Goal: Contribute content

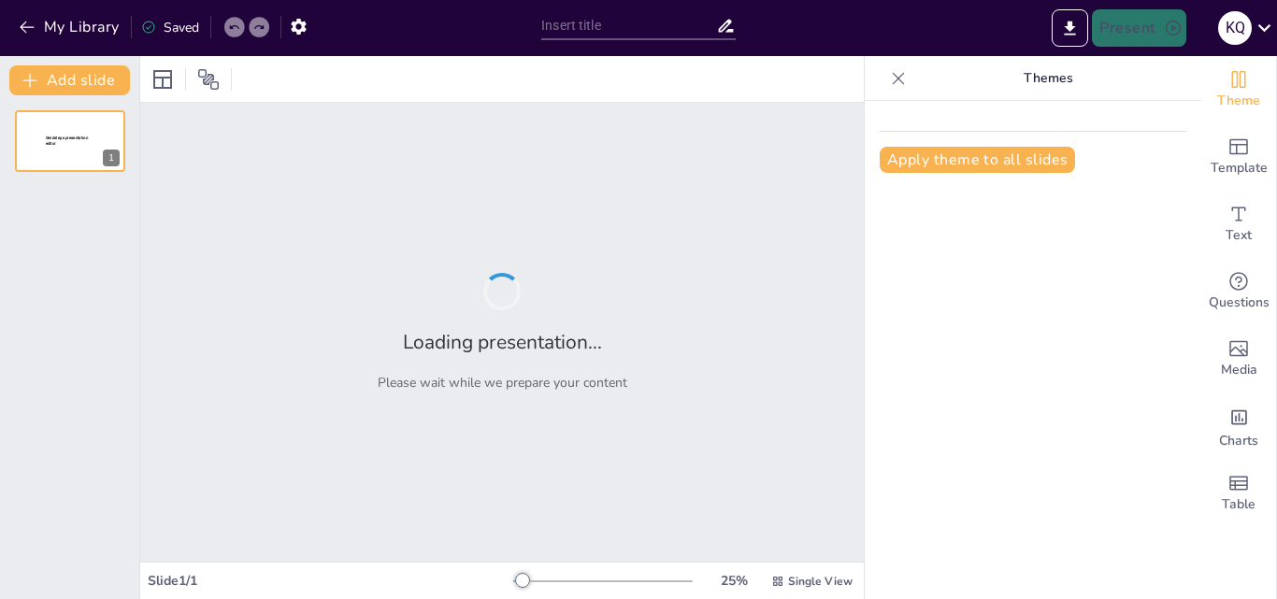
type input "Gestión Eficiente: La Administración de Operaciones en Tesla"
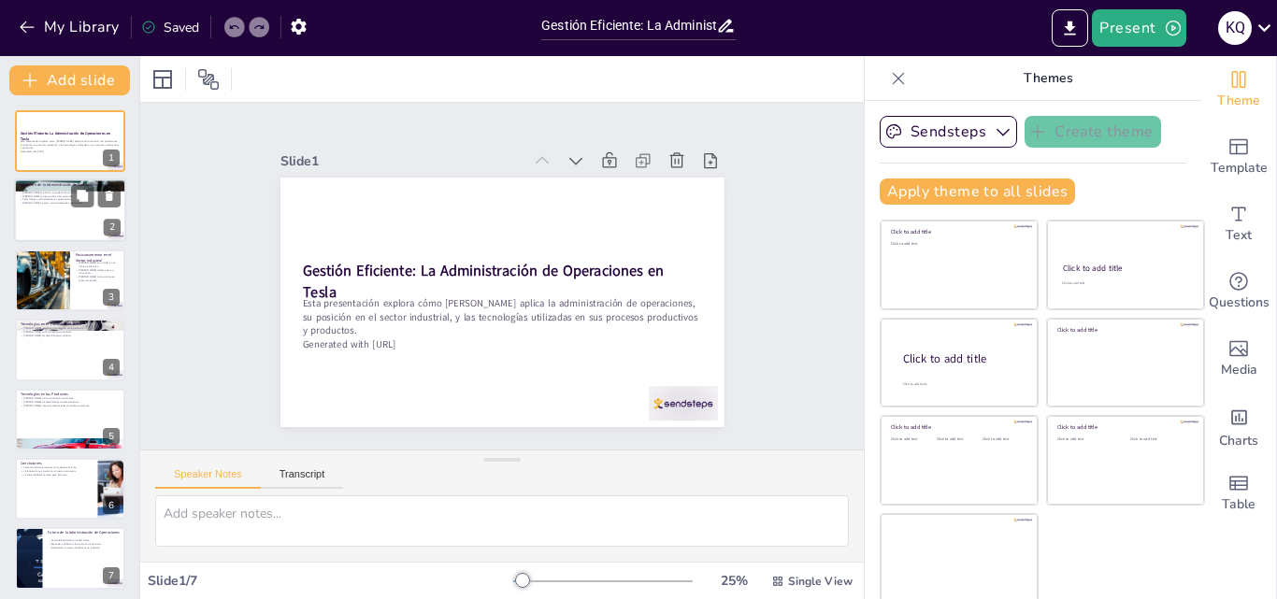
click at [75, 226] on div at bounding box center [70, 212] width 112 height 64
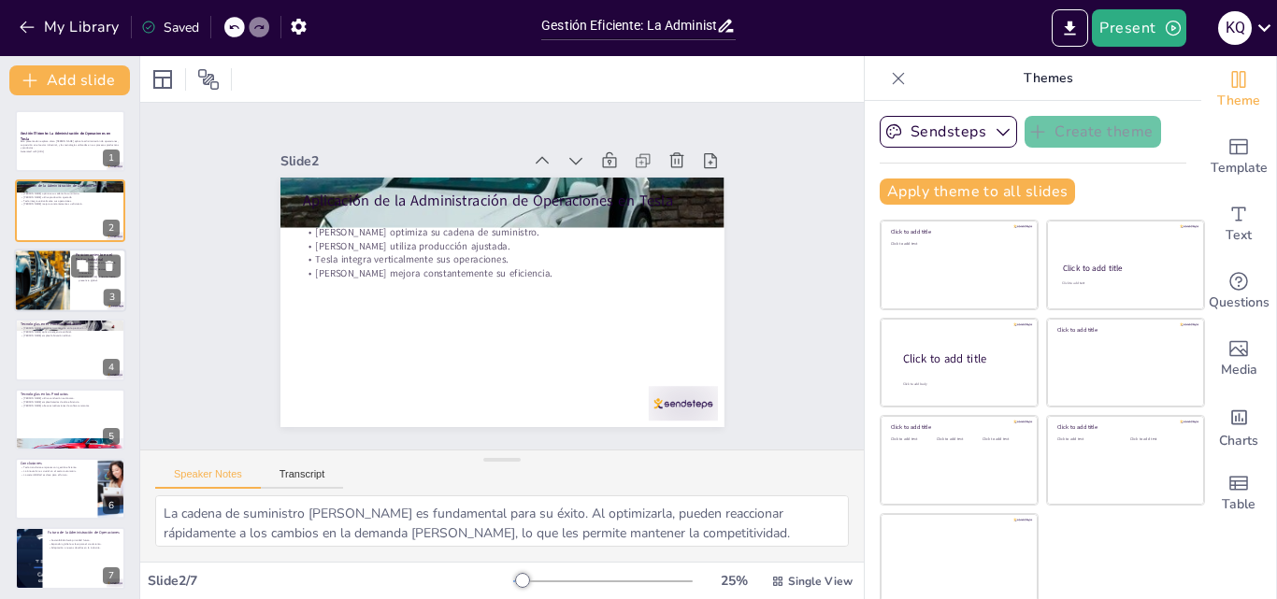
click at [49, 273] on div at bounding box center [41, 281] width 121 height 64
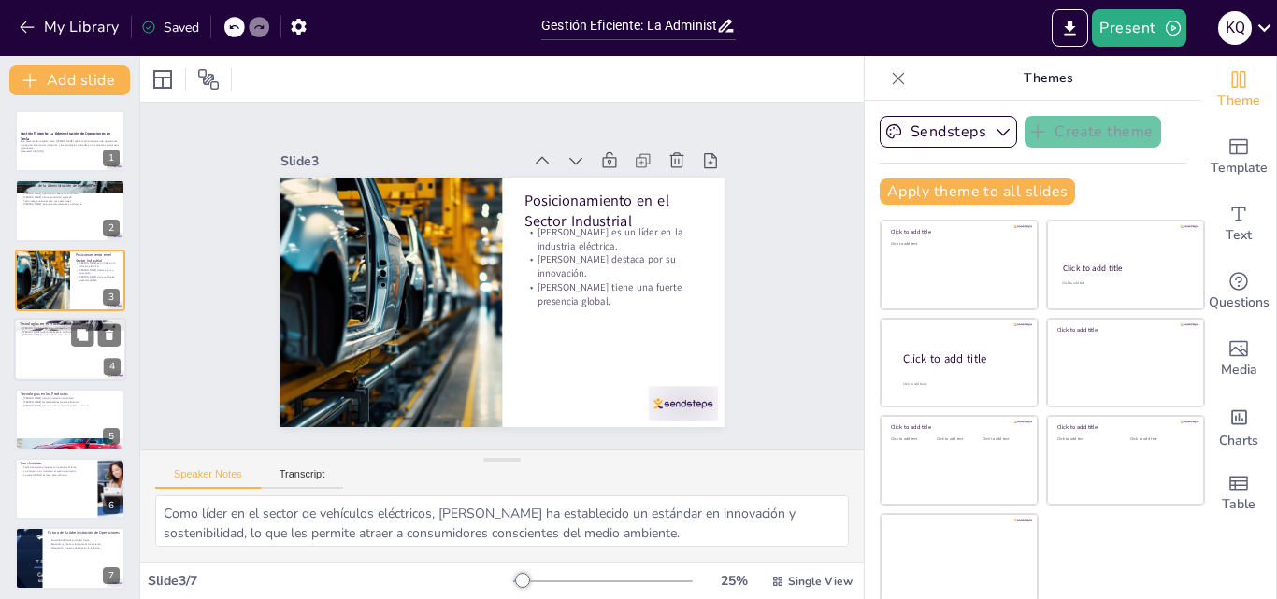
drag, startPoint x: 39, startPoint y: 356, endPoint x: 47, endPoint y: 347, distance: 12.0
click at [39, 355] on div at bounding box center [70, 350] width 112 height 64
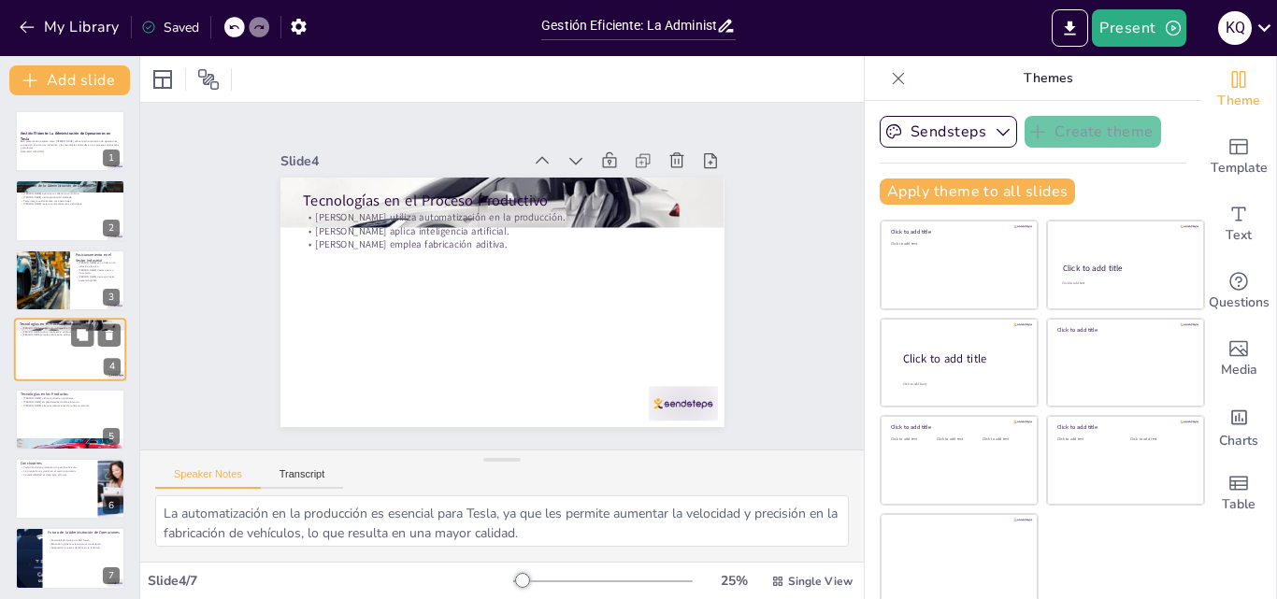
scroll to position [3, 0]
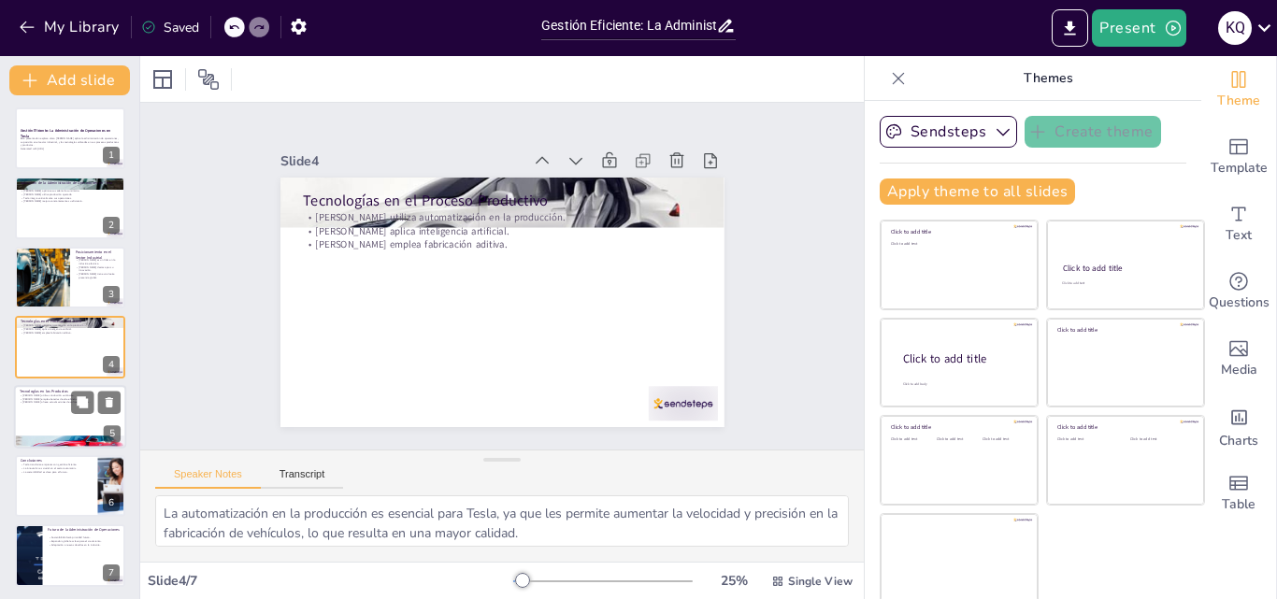
click at [31, 408] on div at bounding box center [70, 417] width 112 height 64
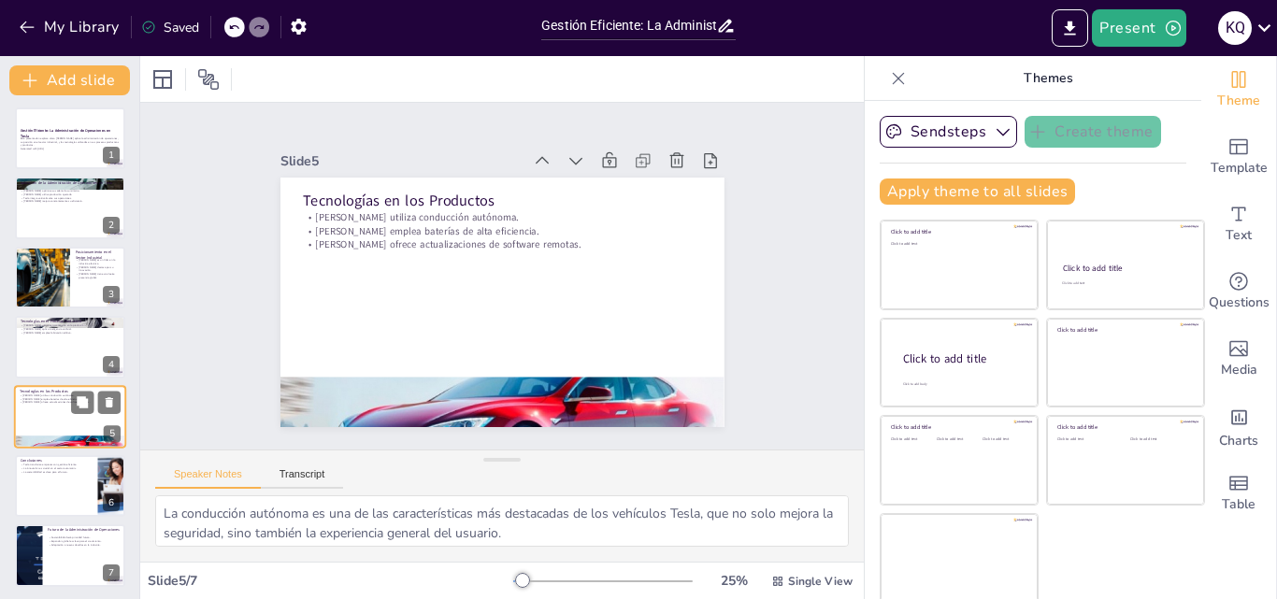
scroll to position [6, 0]
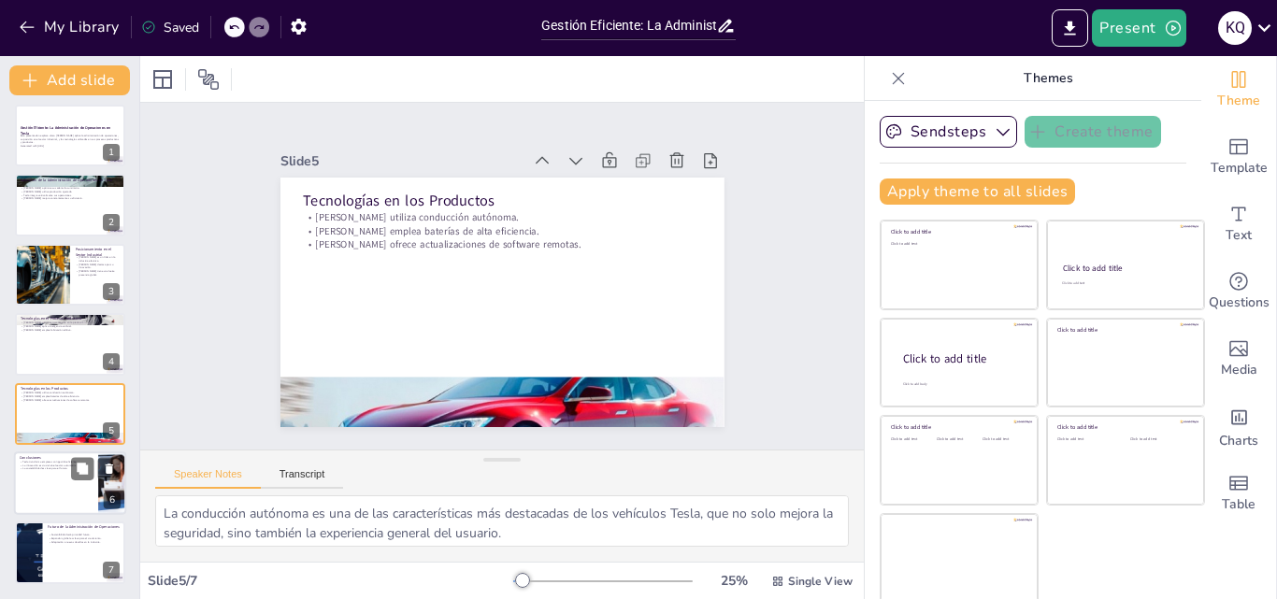
click at [39, 479] on div at bounding box center [70, 484] width 112 height 64
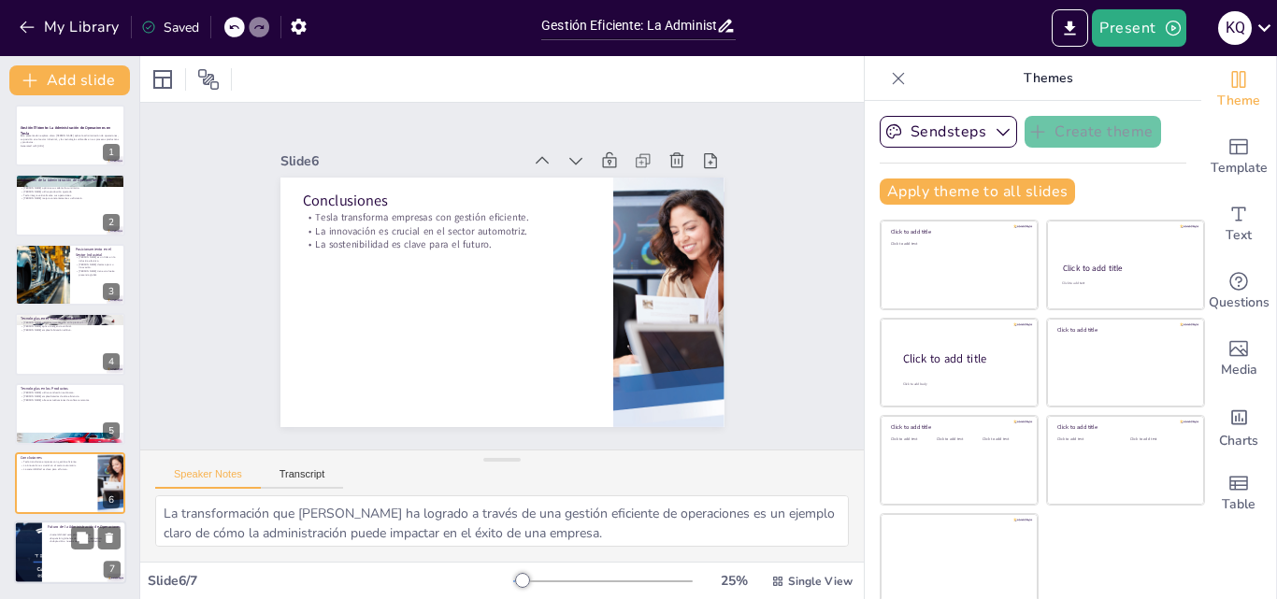
click at [72, 554] on div at bounding box center [70, 554] width 112 height 64
type textarea "La sostenibilidad es un enfoque que [PERSON_NAME] seguirá priorizando en sus op…"
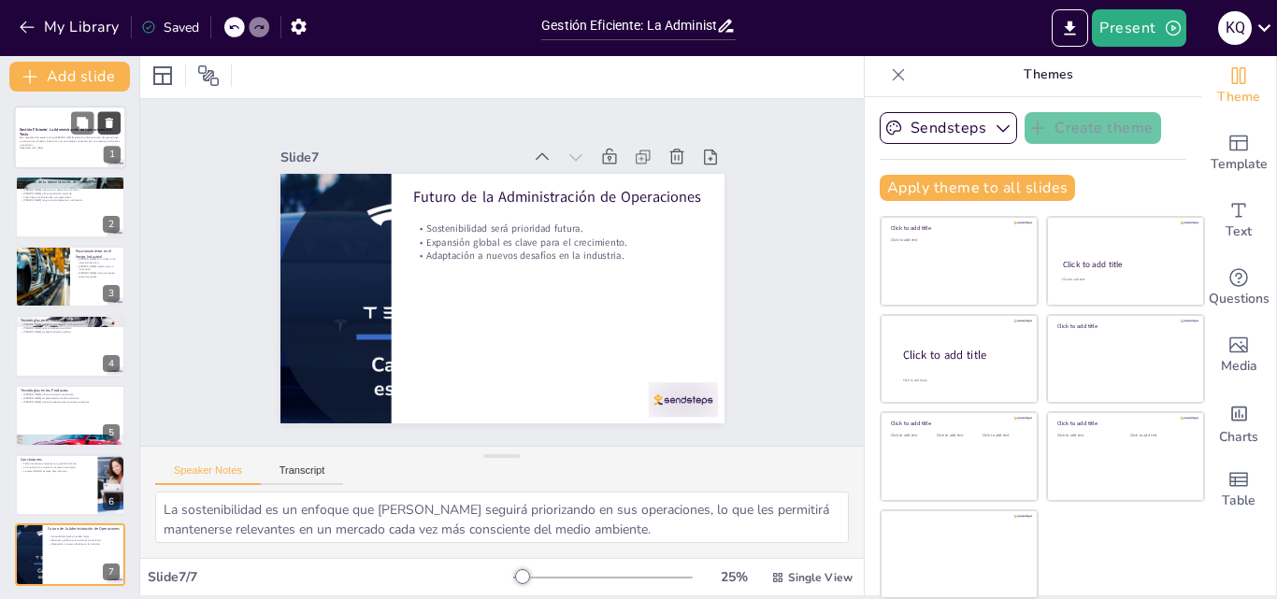
scroll to position [0, 0]
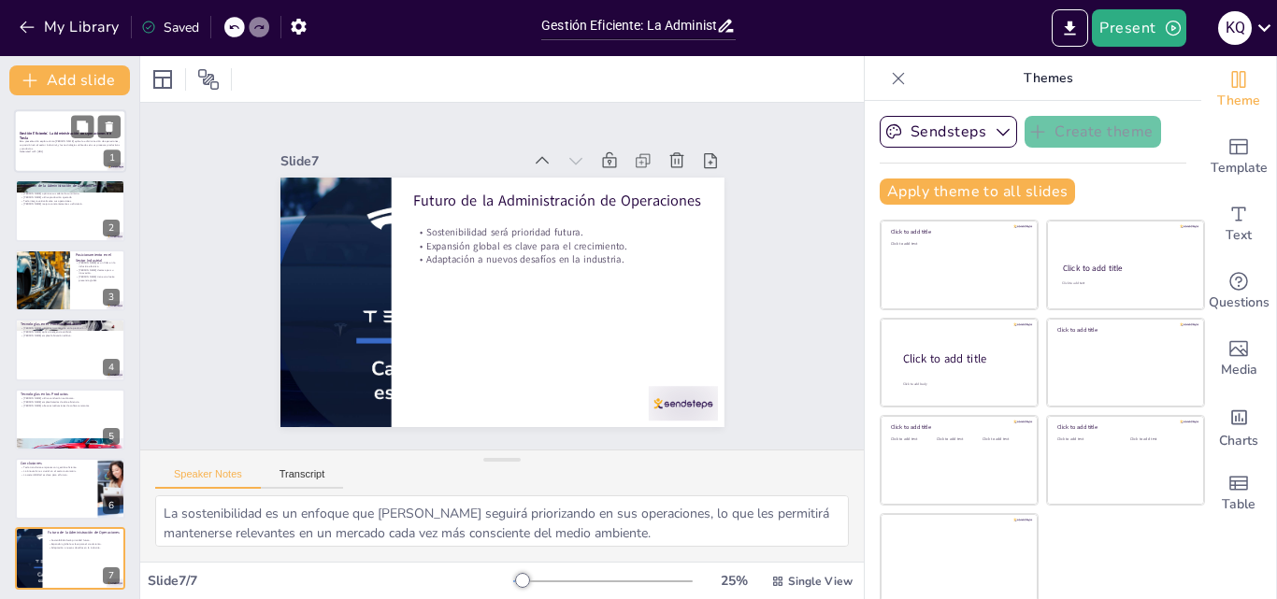
click at [55, 152] on div "Esta presentación explora cómo [PERSON_NAME] aplica la administración de operac…" at bounding box center [70, 145] width 101 height 13
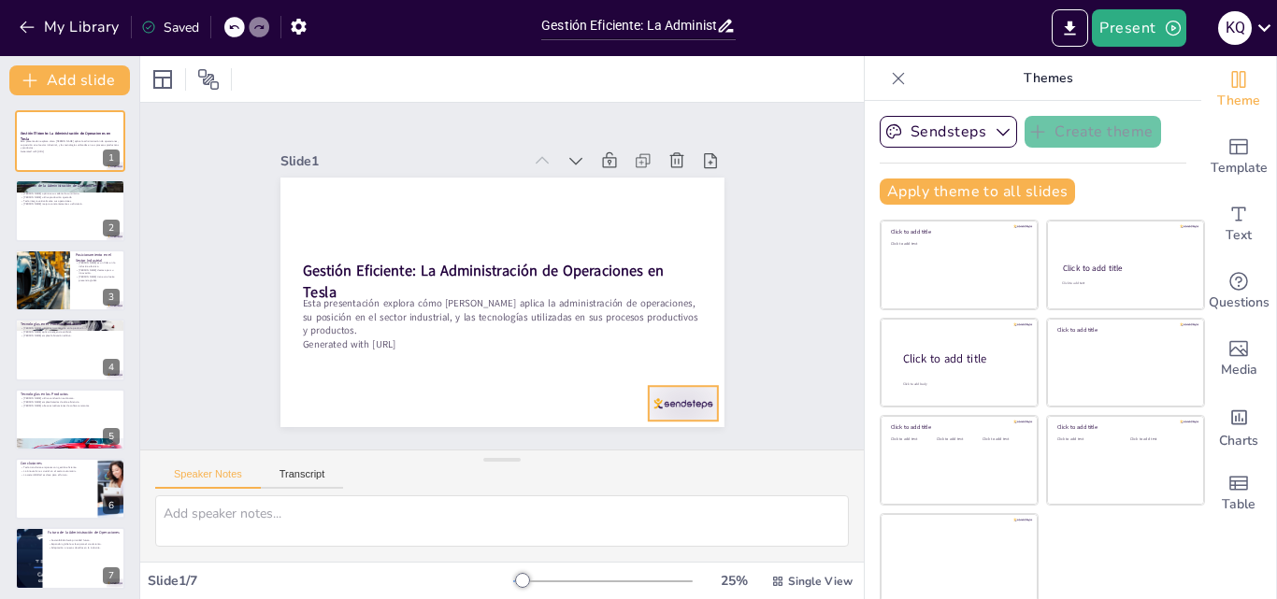
click at [660, 401] on div at bounding box center [668, 422] width 73 height 42
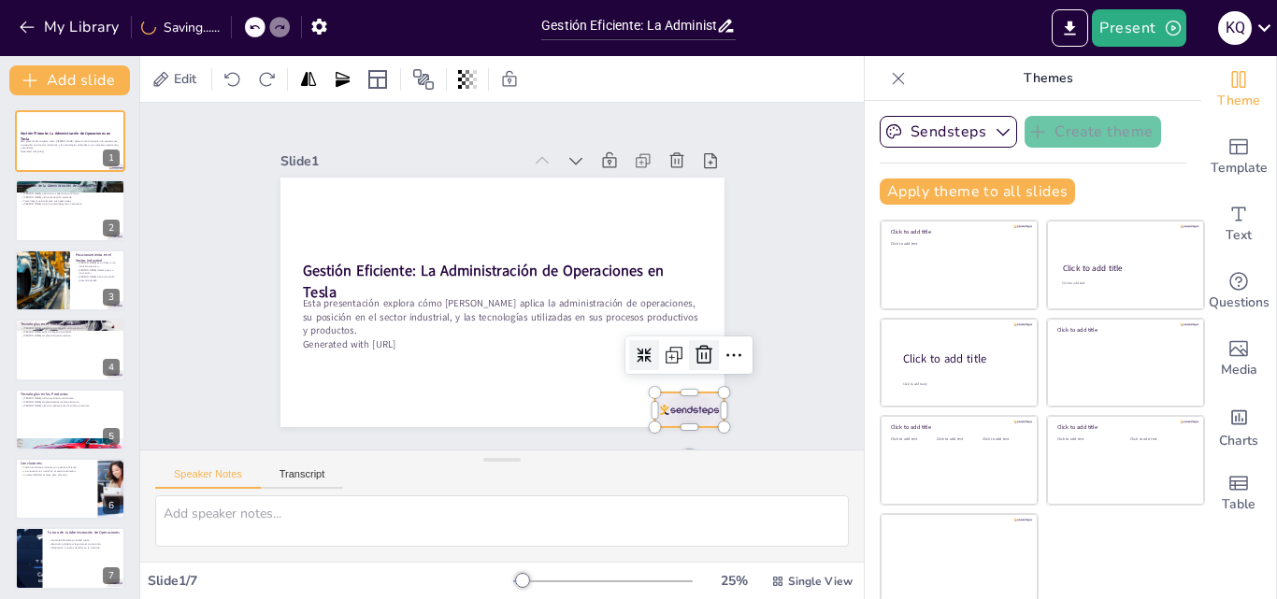
click at [696, 349] on icon at bounding box center [704, 354] width 17 height 19
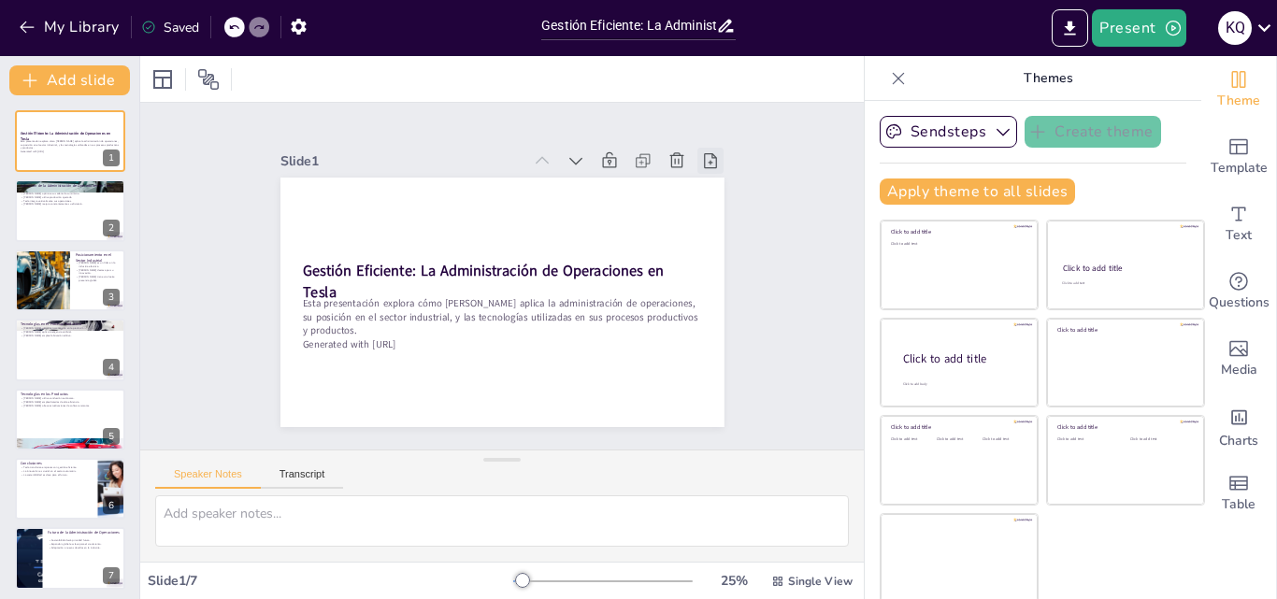
click at [712, 173] on icon at bounding box center [722, 183] width 21 height 21
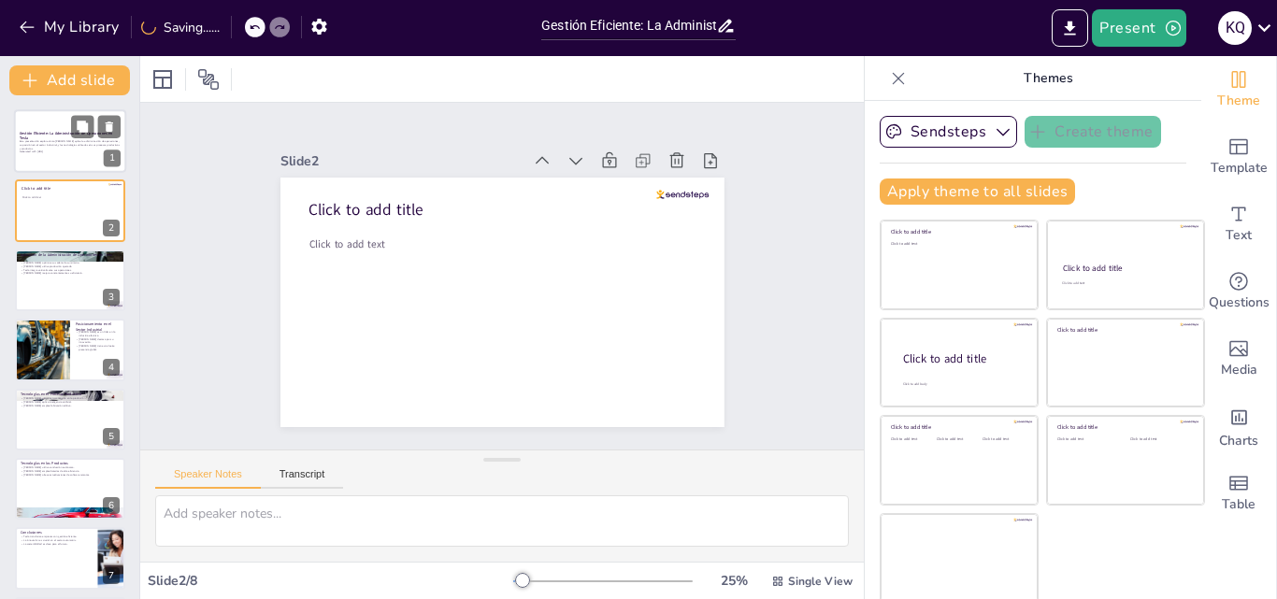
click at [51, 139] on p "Esta presentación explora cómo [PERSON_NAME] aplica la administración de operac…" at bounding box center [70, 144] width 101 height 10
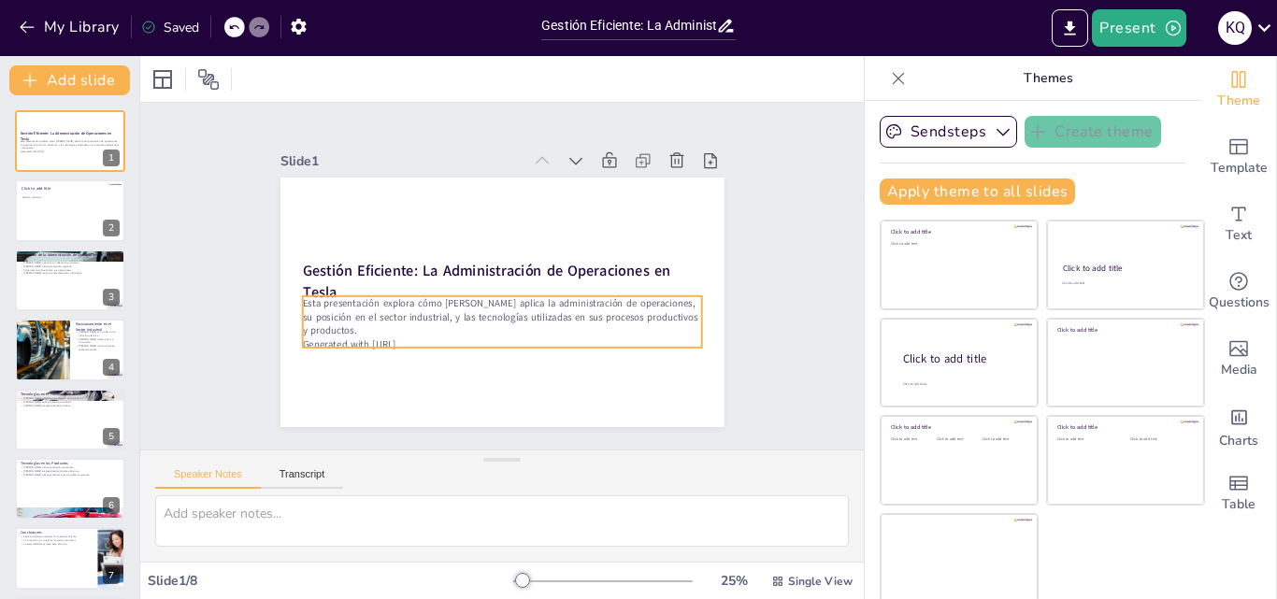
scroll to position [4, 0]
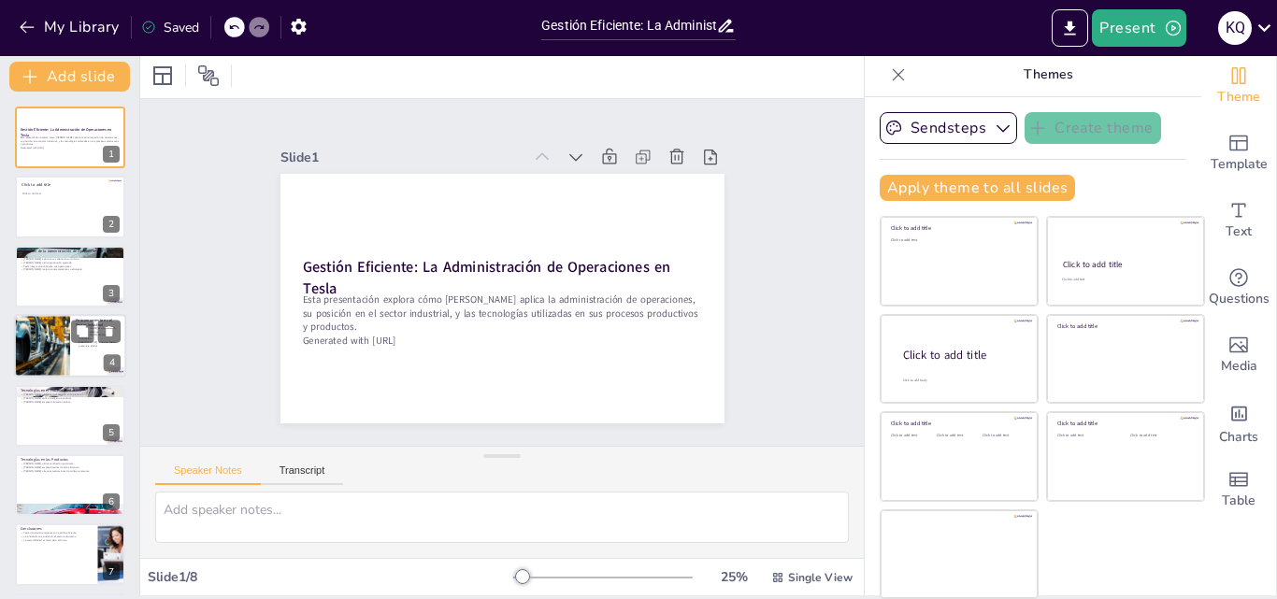
click at [38, 361] on div at bounding box center [41, 346] width 121 height 64
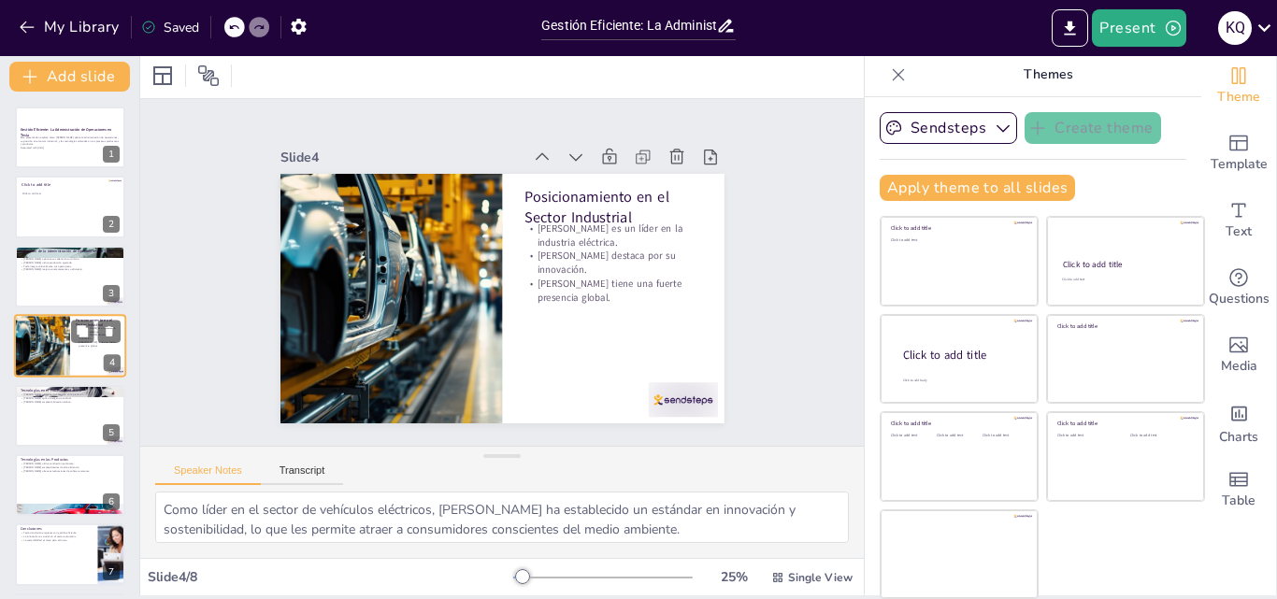
scroll to position [3, 0]
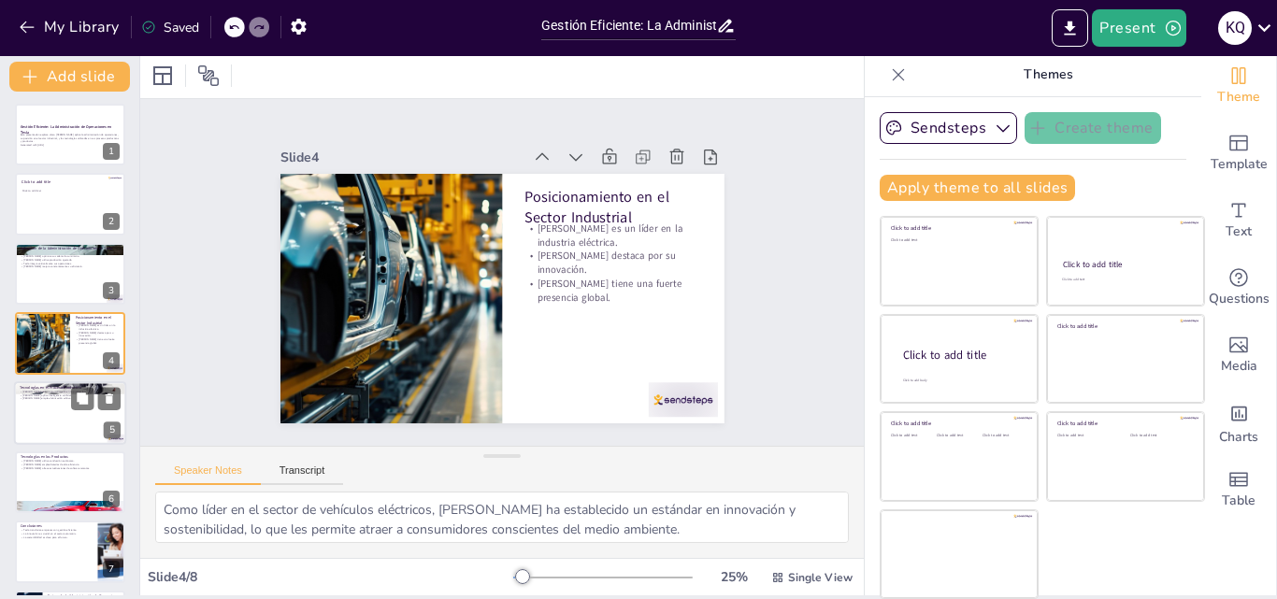
click at [45, 427] on div at bounding box center [70, 414] width 112 height 64
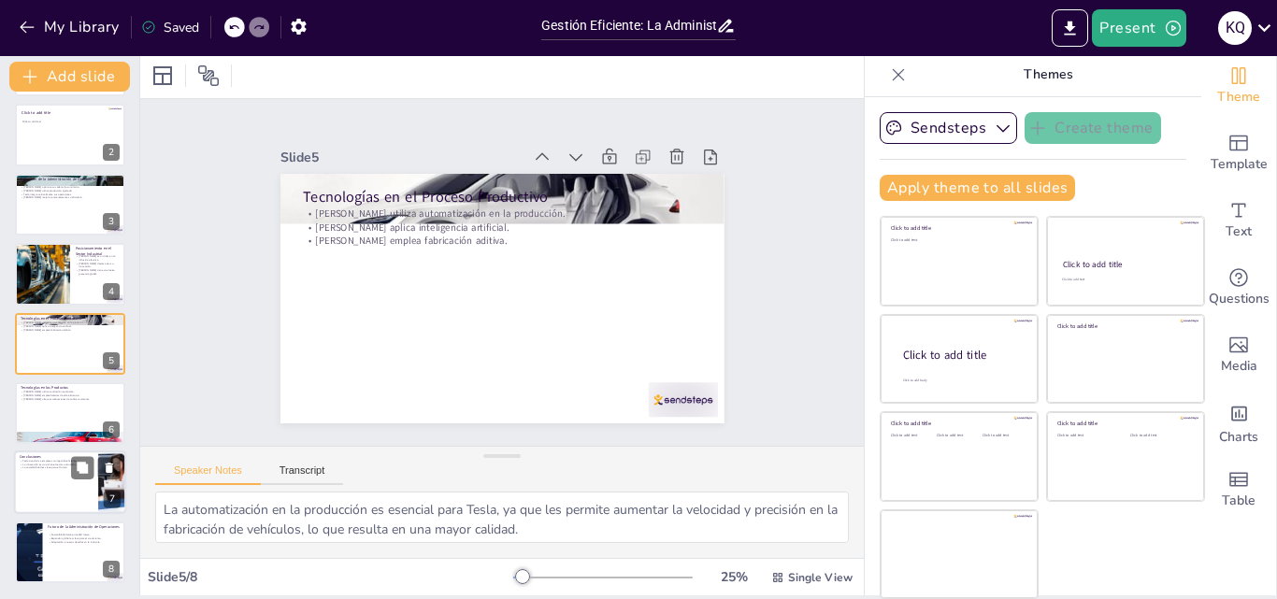
click at [33, 494] on div at bounding box center [70, 484] width 112 height 64
type textarea "La transformación que [PERSON_NAME] ha logrado a través de una gestión eficient…"
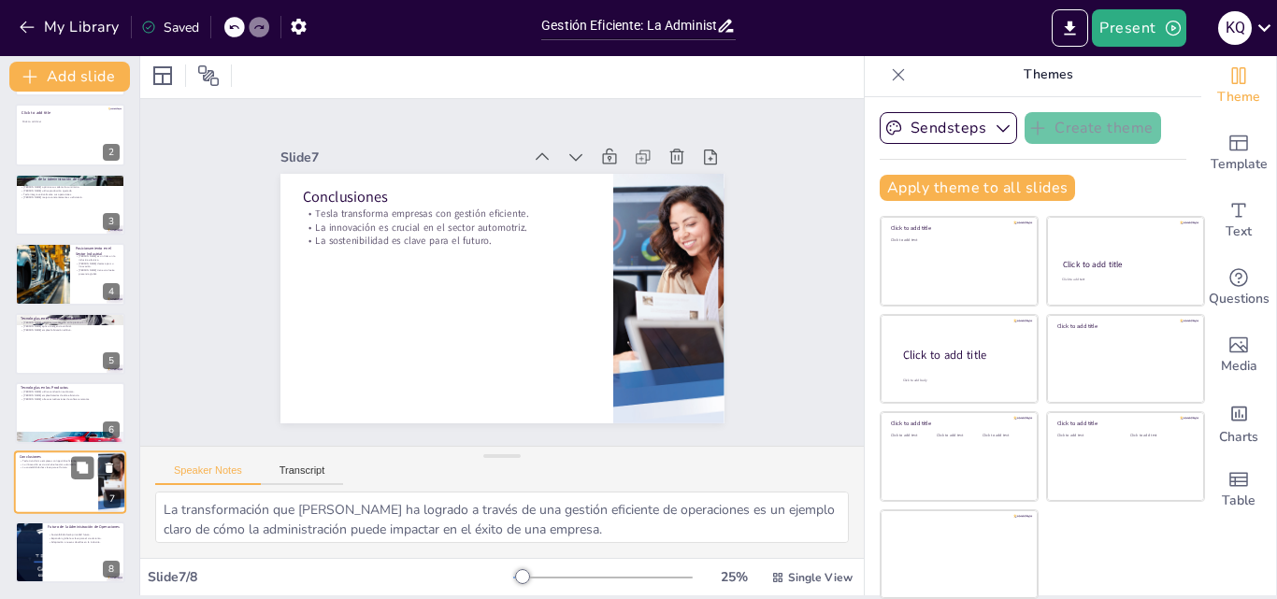
scroll to position [75, 0]
